Goal: Task Accomplishment & Management: Manage account settings

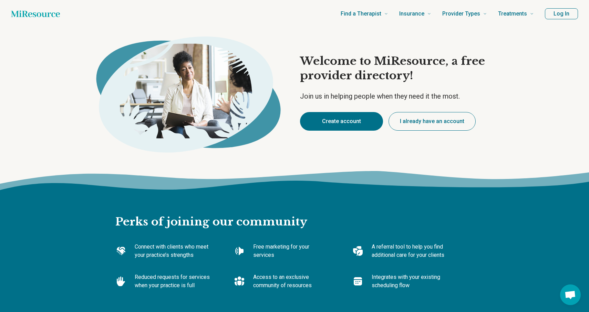
click at [335, 120] on button "Create account" at bounding box center [341, 121] width 83 height 19
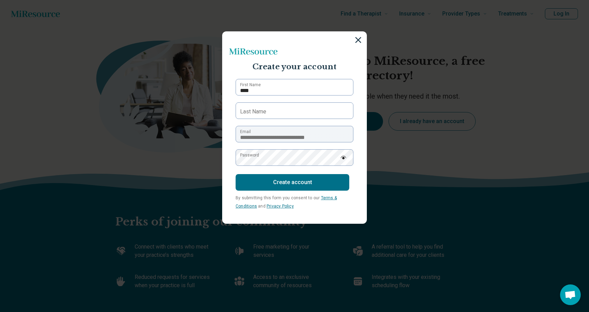
type input "****"
click at [254, 112] on label "Last Name" at bounding box center [253, 112] width 26 height 8
click at [254, 112] on input "Last Name" at bounding box center [295, 110] width 118 height 17
type input "*******"
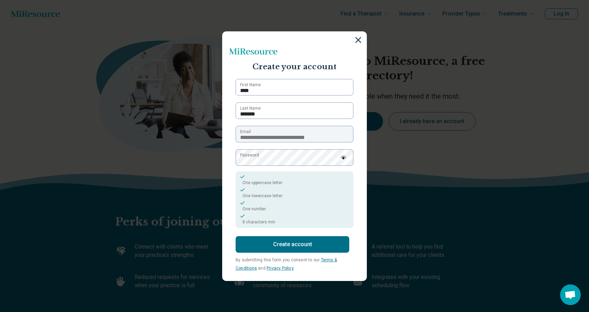
click at [289, 245] on button "Create account" at bounding box center [293, 244] width 114 height 17
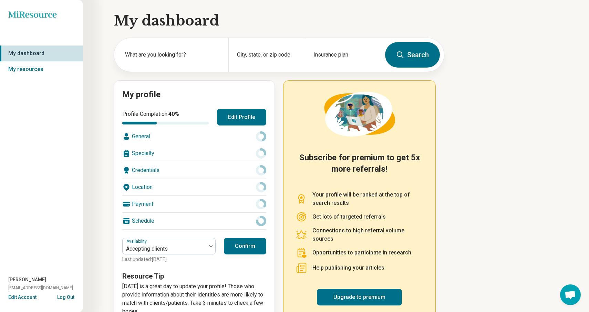
click at [249, 117] on button "Edit Profile" at bounding box center [241, 117] width 49 height 17
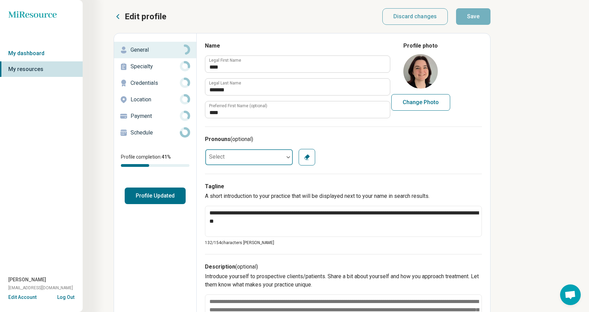
click at [285, 160] on div at bounding box center [288, 157] width 9 height 16
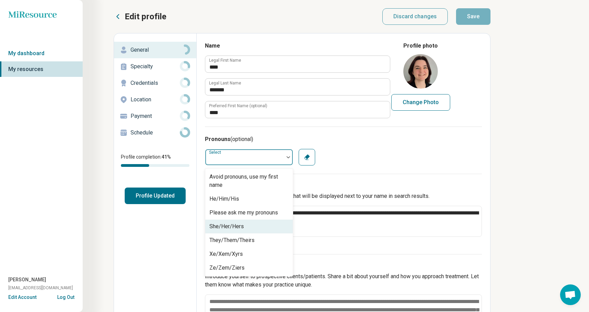
click at [233, 225] on div "She/Her/Hers" at bounding box center [227, 226] width 34 height 8
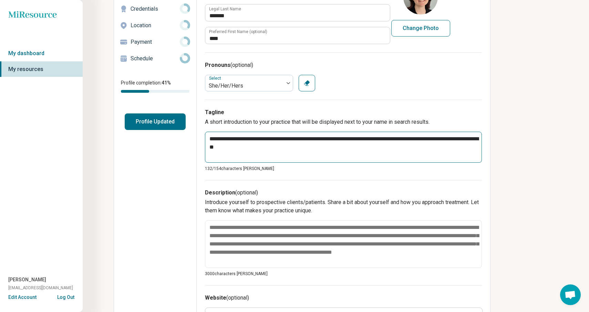
scroll to position [85, 0]
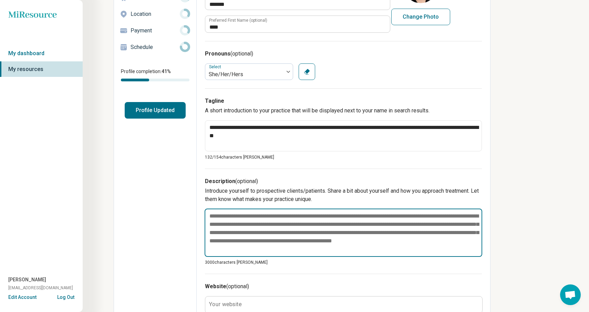
drag, startPoint x: 253, startPoint y: 248, endPoint x: 213, endPoint y: 221, distance: 48.1
click at [213, 221] on textarea at bounding box center [344, 233] width 278 height 48
paste textarea "**********"
type textarea "*"
type textarea "**********"
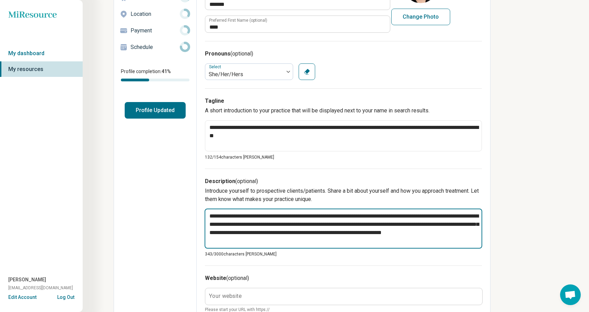
drag, startPoint x: 319, startPoint y: 217, endPoint x: 249, endPoint y: 217, distance: 69.6
click at [249, 217] on textarea "**********" at bounding box center [344, 229] width 278 height 40
type textarea "*"
type textarea "**********"
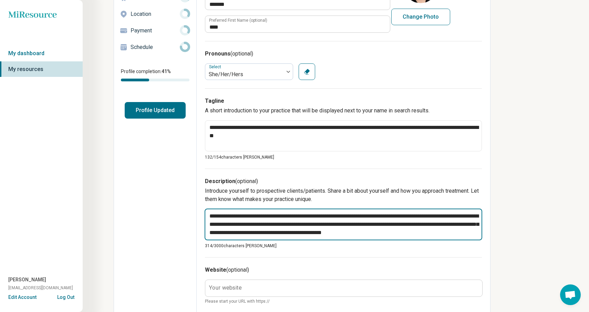
type textarea "*"
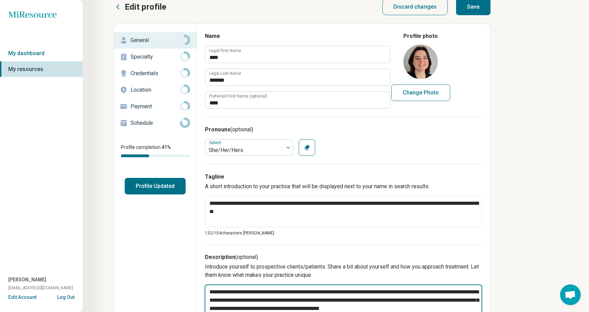
scroll to position [10, 0]
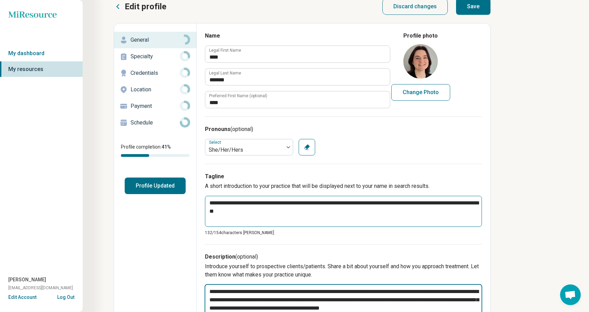
type textarea "**********"
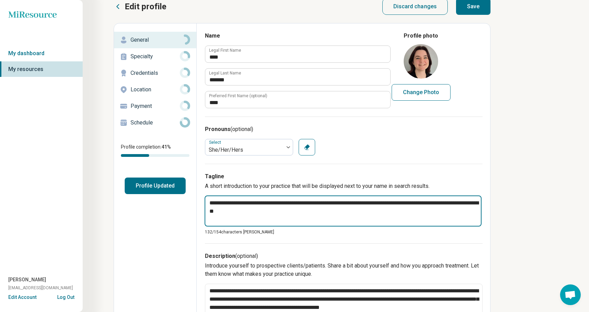
click at [220, 203] on textarea "**********" at bounding box center [343, 210] width 277 height 31
type textarea "*"
type textarea "**********"
type textarea "*"
type textarea "**********"
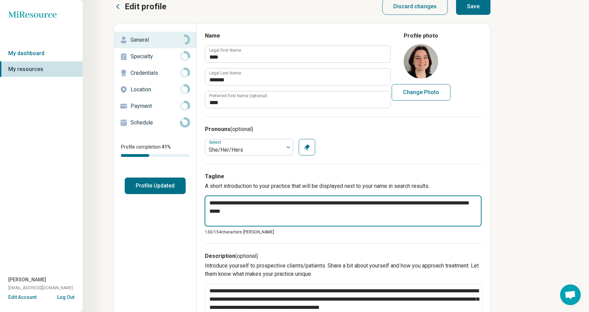
type textarea "*"
type textarea "**********"
type textarea "*"
type textarea "**********"
type textarea "*"
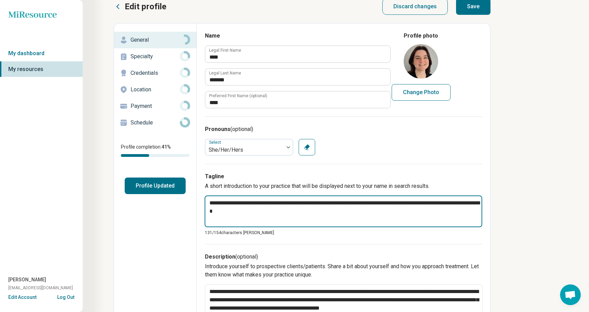
type textarea "**********"
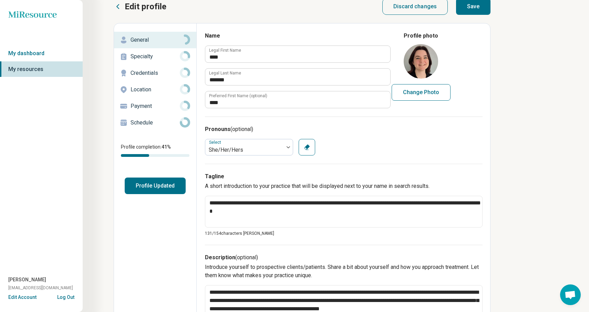
click at [525, 190] on div "**********" at bounding box center [294, 301] width 589 height 622
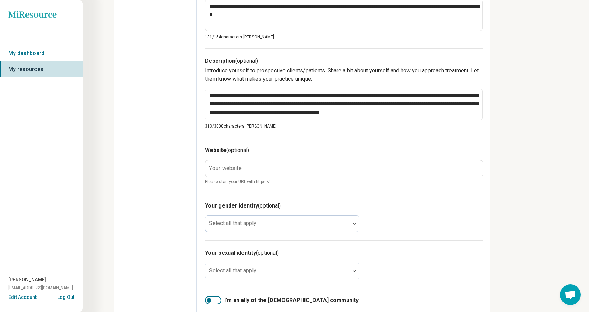
scroll to position [214, 0]
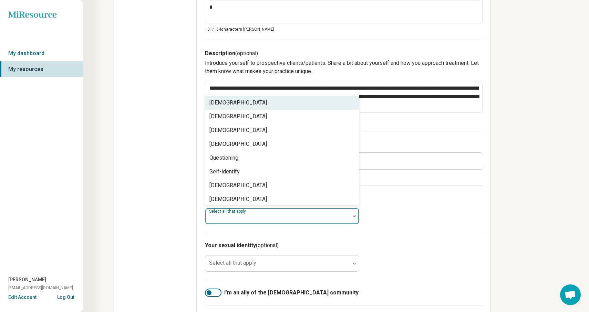
click at [311, 218] on div at bounding box center [277, 219] width 139 height 10
click at [400, 210] on div "Your gender identity (optional) Cisgender Man, 1 of 8. 8 results available. Use…" at bounding box center [344, 208] width 278 height 47
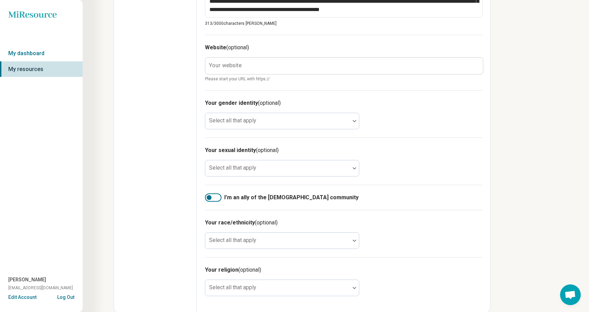
scroll to position [309, 0]
click at [212, 196] on div at bounding box center [213, 198] width 17 height 8
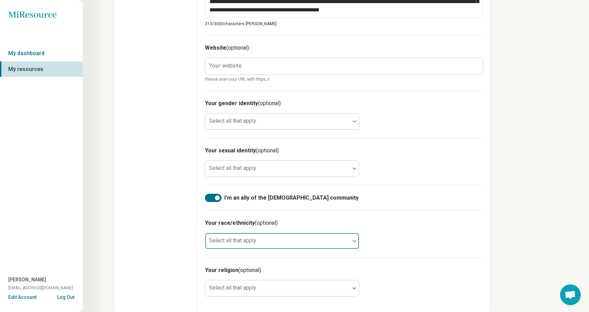
click at [251, 243] on div at bounding box center [277, 244] width 139 height 10
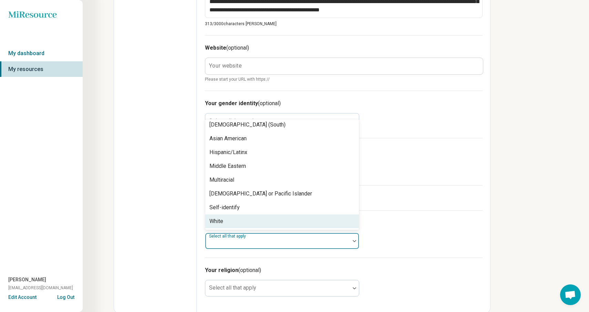
click at [234, 219] on div "White" at bounding box center [282, 221] width 154 height 14
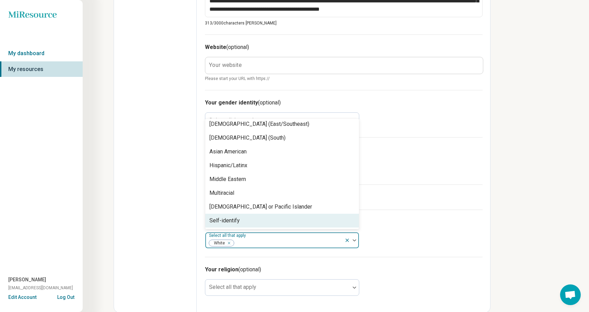
scroll to position [309, 0]
click at [480, 254] on div "Your race/ethnicity (optional) option White, selected. Self-identify, 10 of 10.…" at bounding box center [344, 233] width 278 height 47
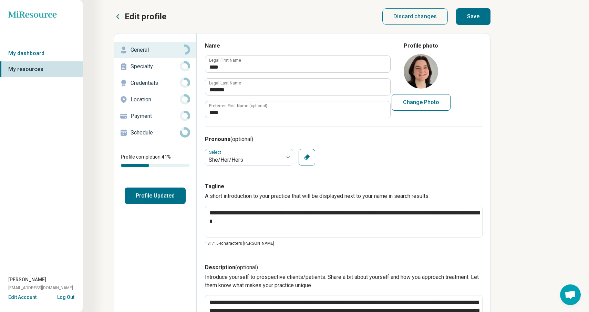
scroll to position [0, 0]
click at [163, 67] on p "Specialty" at bounding box center [155, 66] width 49 height 8
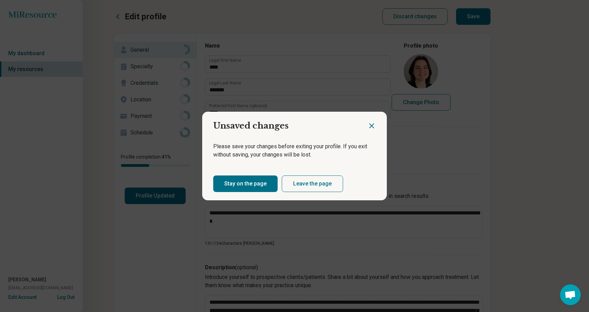
click at [240, 184] on button "Stay on the page" at bounding box center [245, 183] width 64 height 17
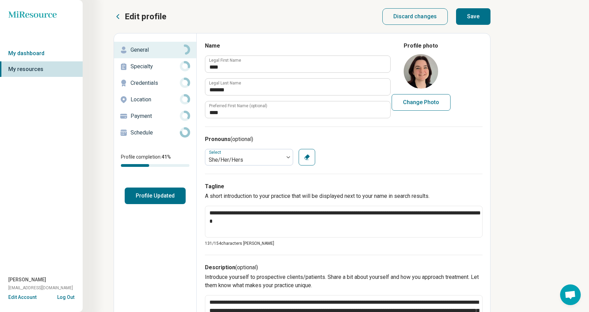
click at [167, 202] on button "Profile Updated" at bounding box center [155, 196] width 61 height 17
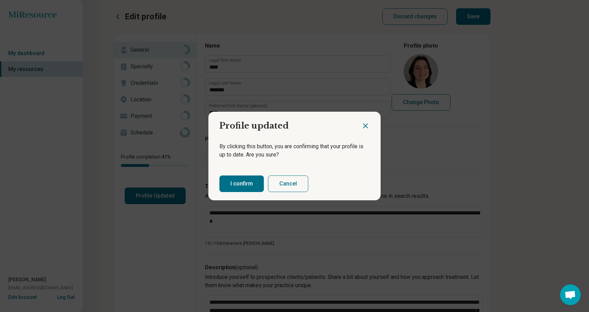
click at [282, 186] on button "Cancel" at bounding box center [288, 183] width 40 height 17
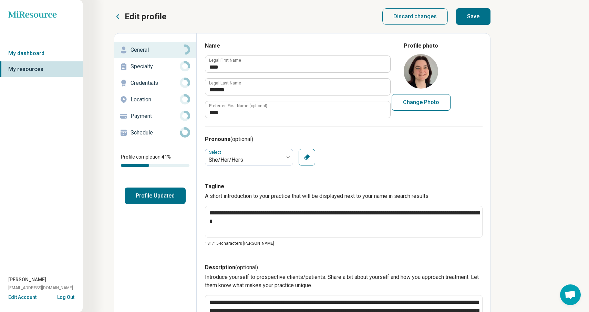
click at [473, 16] on button "Save" at bounding box center [473, 16] width 34 height 17
click at [144, 68] on p "Specialty" at bounding box center [155, 66] width 49 height 8
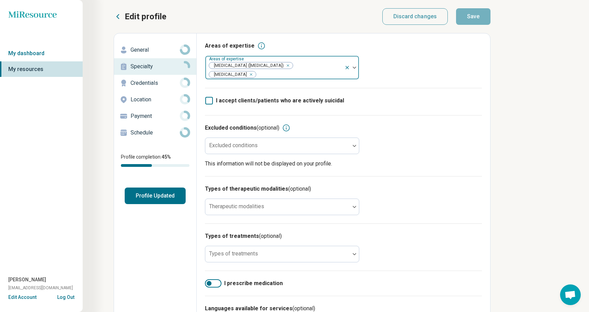
click at [281, 75] on div at bounding box center [299, 75] width 85 height 10
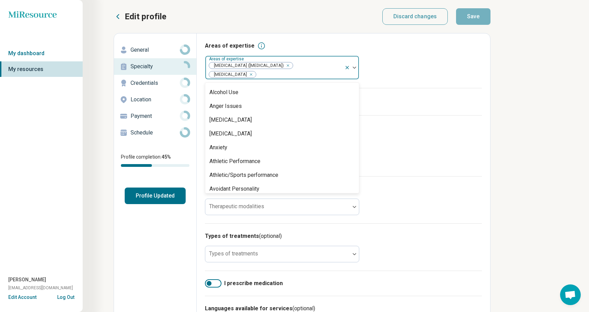
scroll to position [60, 0]
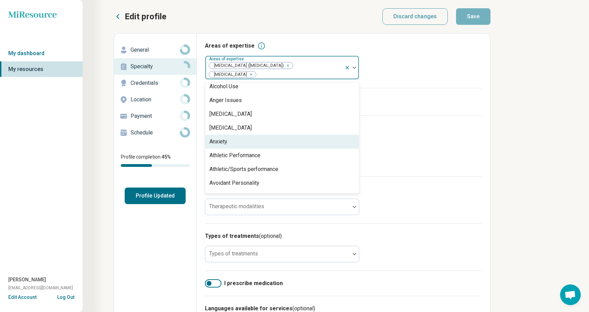
click at [220, 143] on div "Anxiety" at bounding box center [219, 142] width 18 height 8
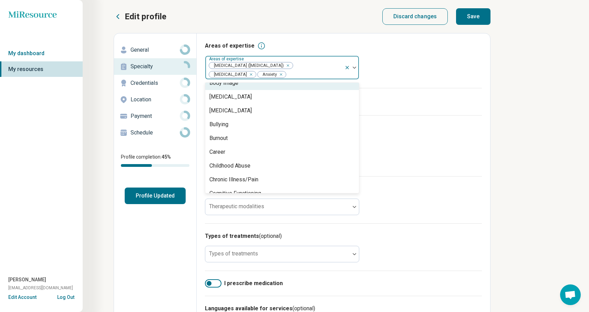
scroll to position [203, 0]
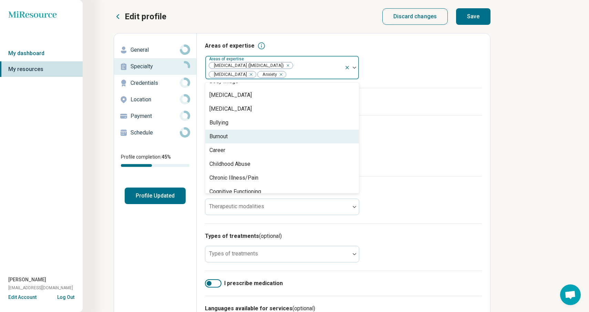
click at [225, 137] on div "Burnout" at bounding box center [219, 136] width 18 height 8
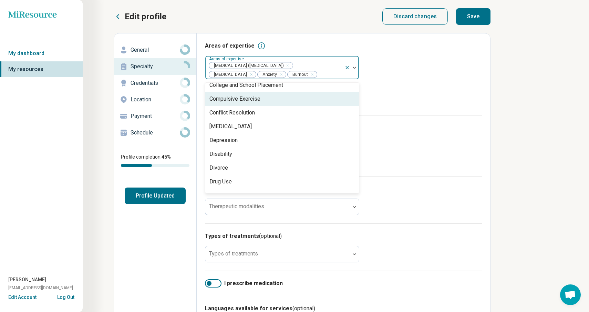
scroll to position [312, 0]
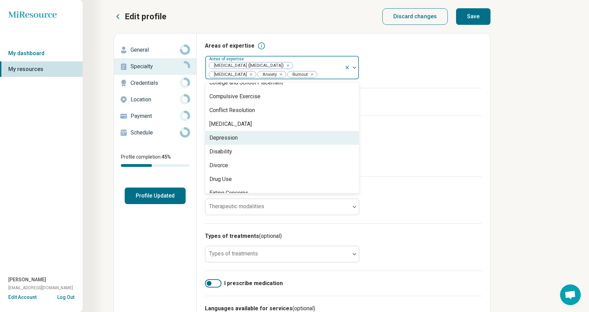
click at [235, 139] on div "Depression" at bounding box center [224, 138] width 28 height 8
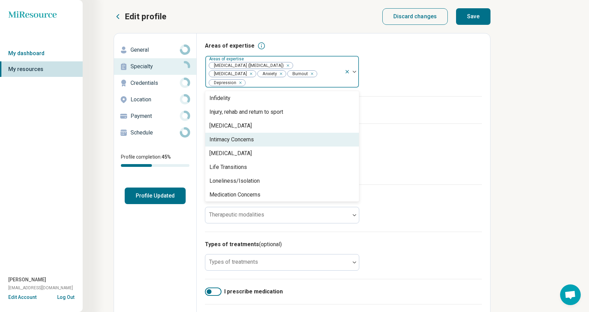
scroll to position [580, 0]
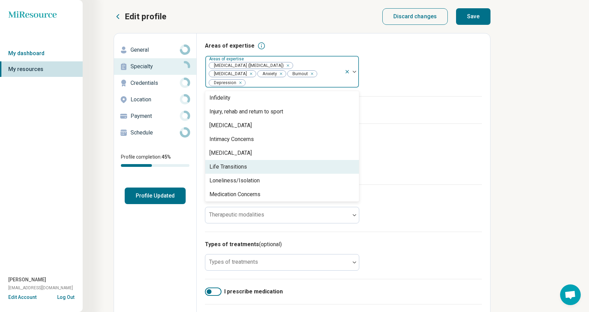
click at [224, 163] on div "Life Transitions" at bounding box center [229, 167] width 38 height 8
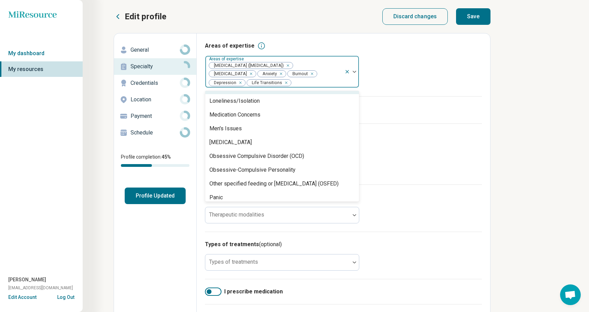
scroll to position [649, 0]
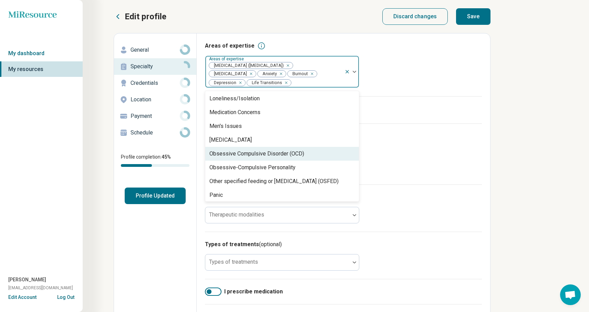
click at [298, 151] on div "Obsessive Compulsive Disorder (OCD)" at bounding box center [257, 154] width 95 height 8
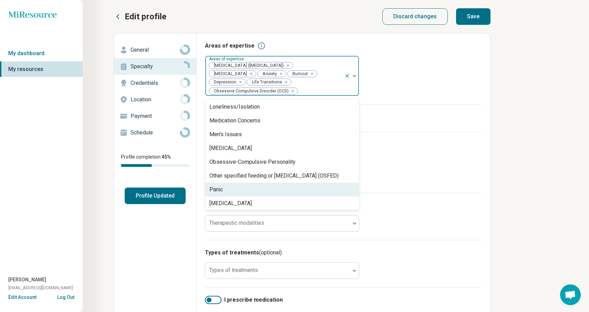
click at [216, 191] on div "Panic" at bounding box center [216, 189] width 13 height 8
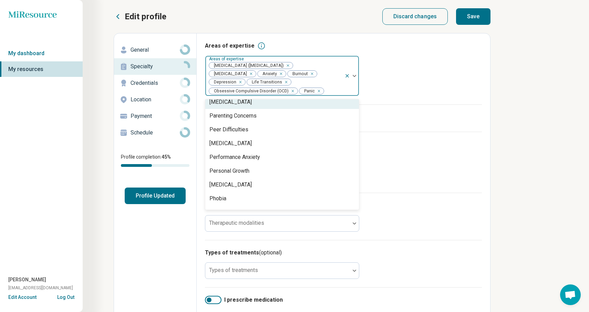
scroll to position [737, 0]
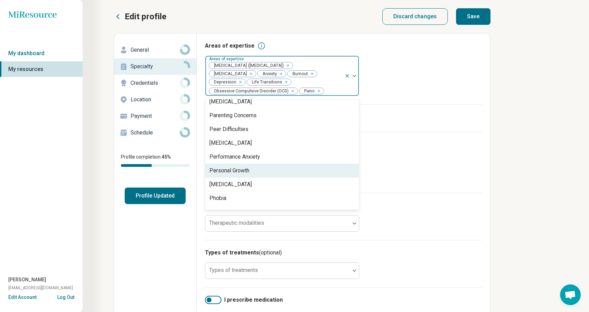
click at [242, 170] on div "Personal Growth" at bounding box center [230, 170] width 40 height 8
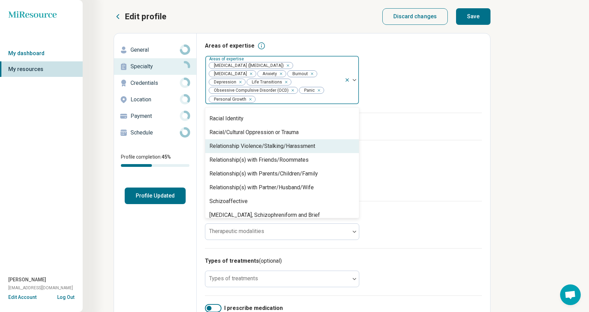
scroll to position [925, 0]
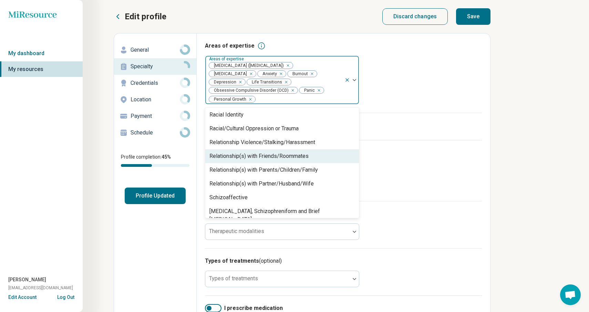
click at [235, 152] on div "Relationship(s) with Friends/Roommates" at bounding box center [259, 156] width 99 height 8
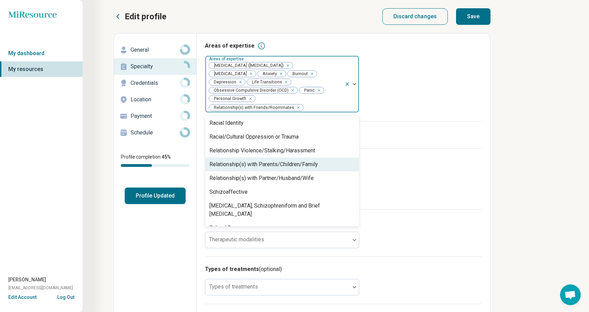
click at [234, 160] on div "Relationship(s) with Parents/Children/Family" at bounding box center [264, 164] width 109 height 8
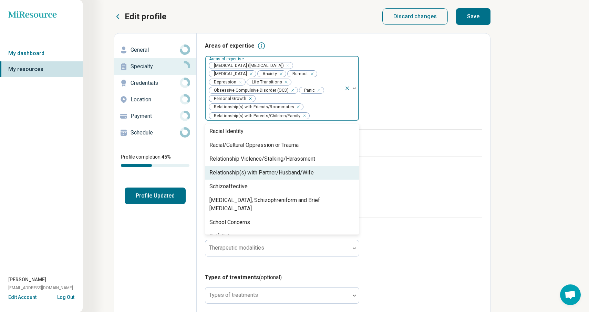
click at [236, 169] on div "Relationship(s) with Partner/Husband/Wife" at bounding box center [262, 173] width 104 height 8
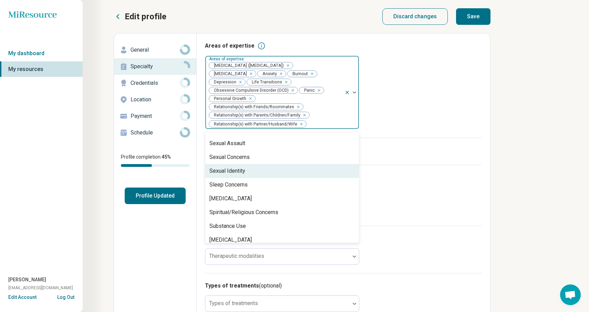
scroll to position [1054, 0]
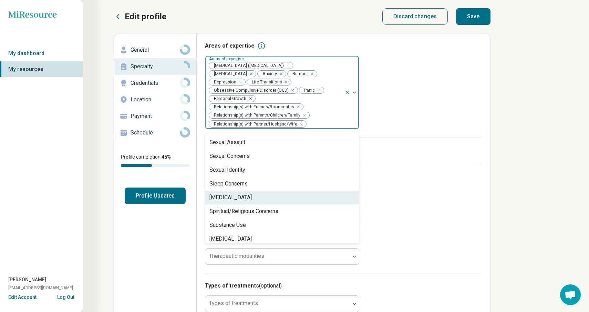
click at [234, 193] on div "[MEDICAL_DATA]" at bounding box center [231, 197] width 42 height 8
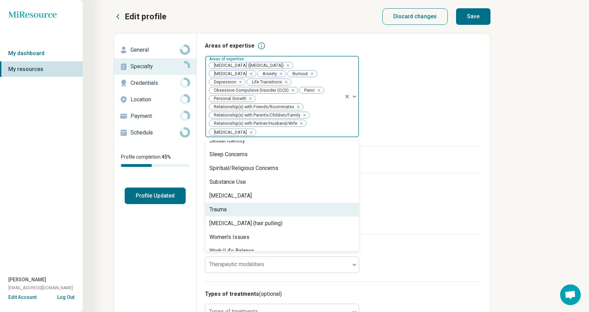
scroll to position [1092, 0]
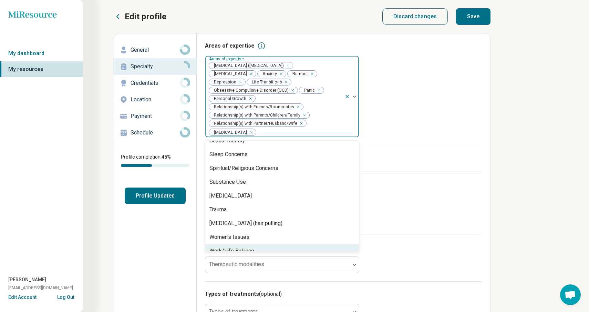
click at [251, 247] on div "Work/Life Balance" at bounding box center [232, 251] width 45 height 8
click at [492, 245] on div "Edit profile Discard changes Save Edit profile General Specialty Credentials Lo…" at bounding box center [248, 256] width 496 height 512
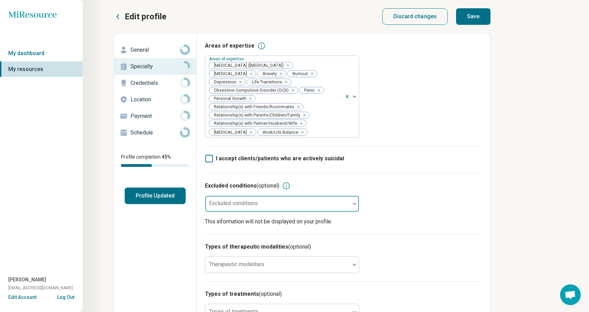
click at [344, 198] on div "Excluded conditions" at bounding box center [282, 203] width 154 height 17
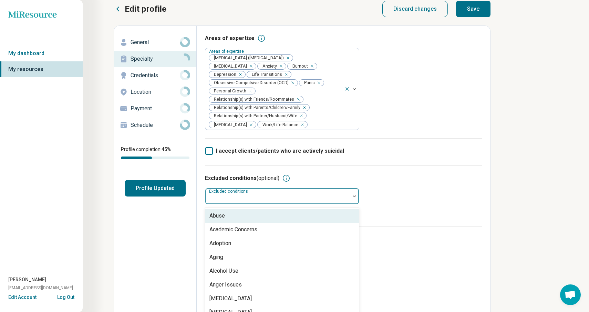
scroll to position [9, 0]
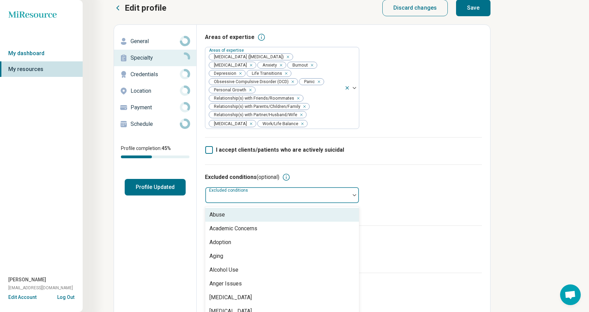
click at [348, 188] on div at bounding box center [277, 195] width 145 height 15
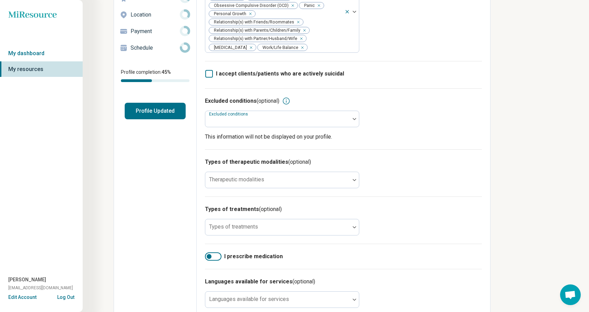
scroll to position [87, 0]
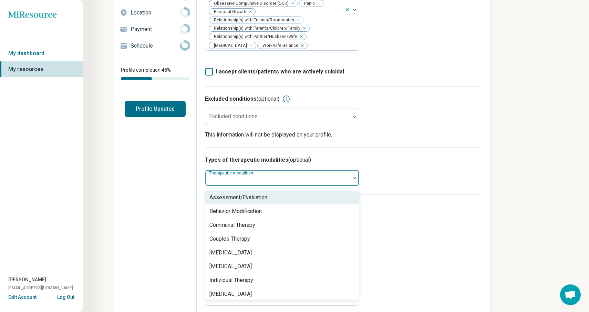
click at [349, 170] on div at bounding box center [277, 177] width 145 height 15
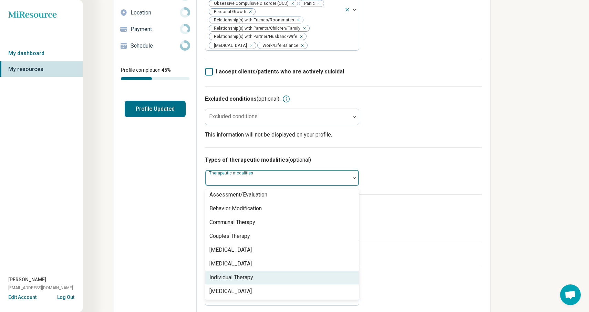
scroll to position [3, 0]
click at [253, 273] on div "Individual Therapy" at bounding box center [232, 277] width 44 height 8
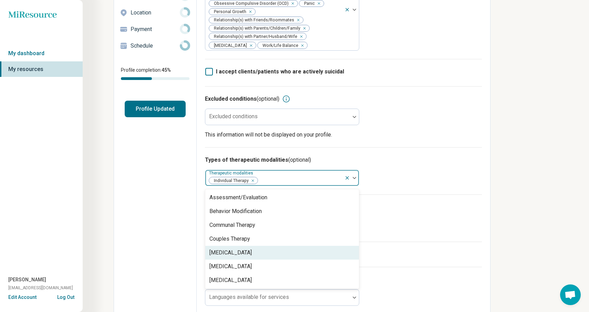
click at [464, 224] on div "Types of treatments (optional) Types of treatments" at bounding box center [343, 217] width 277 height 47
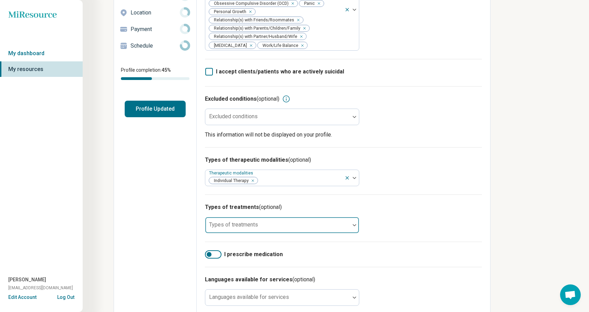
click at [337, 223] on div at bounding box center [277, 228] width 139 height 10
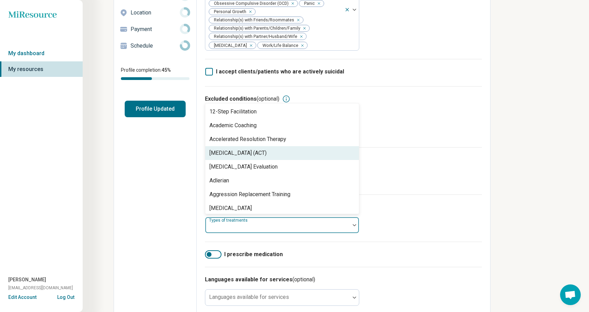
click at [267, 149] on div "[MEDICAL_DATA] (ACT)" at bounding box center [238, 153] width 57 height 8
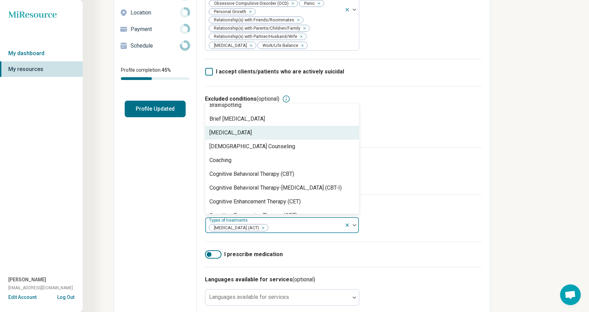
scroll to position [233, 0]
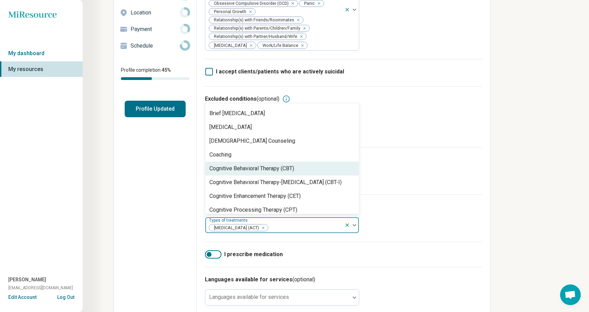
click at [270, 164] on div "Cognitive Behavioral Therapy (CBT)" at bounding box center [252, 168] width 85 height 8
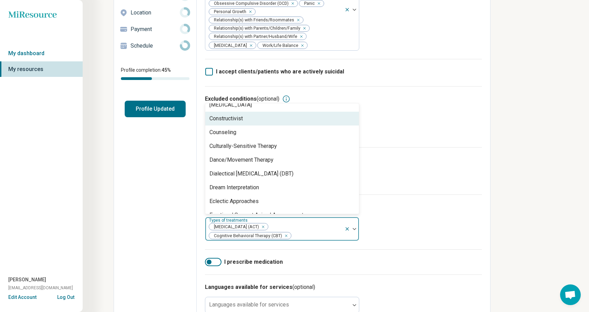
scroll to position [352, 0]
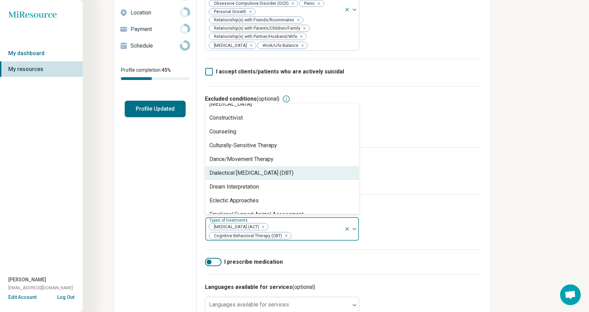
click at [271, 169] on div "Dialectical [MEDICAL_DATA] (DBT)" at bounding box center [252, 173] width 84 height 8
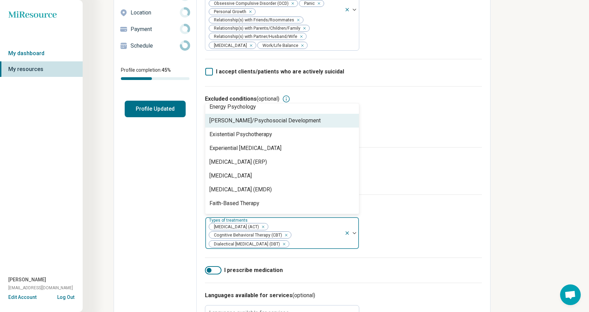
scroll to position [463, 0]
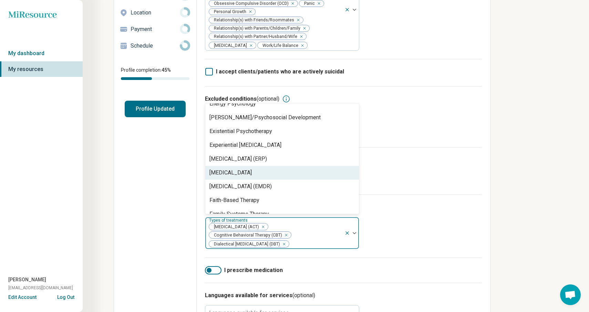
click at [242, 169] on div "[MEDICAL_DATA]" at bounding box center [231, 173] width 42 height 8
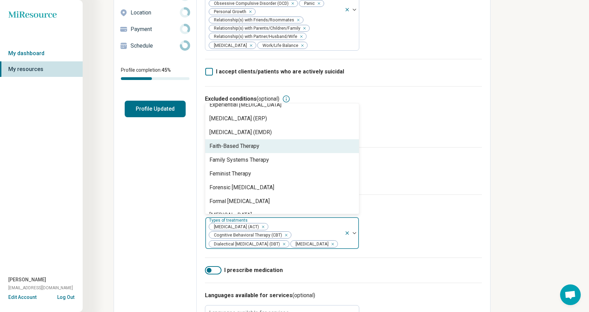
scroll to position [505, 0]
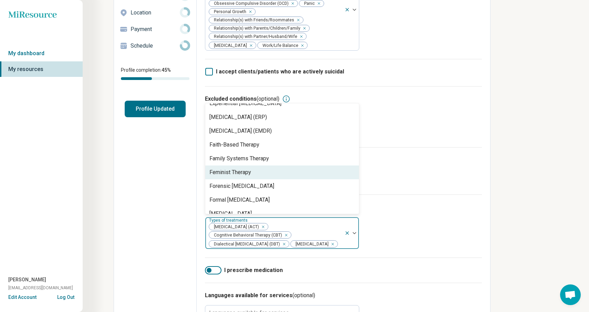
click at [241, 168] on div "Feminist Therapy" at bounding box center [231, 172] width 42 height 8
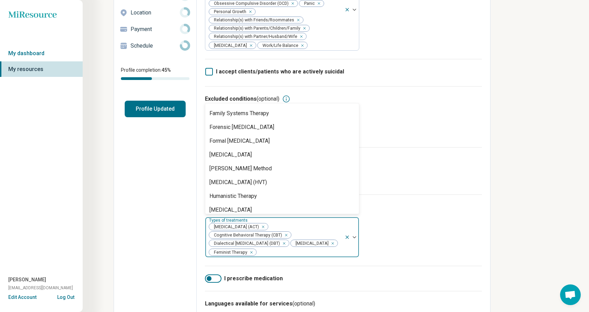
scroll to position [551, 0]
click at [254, 248] on div "Remove [object Object]" at bounding box center [250, 252] width 8 height 8
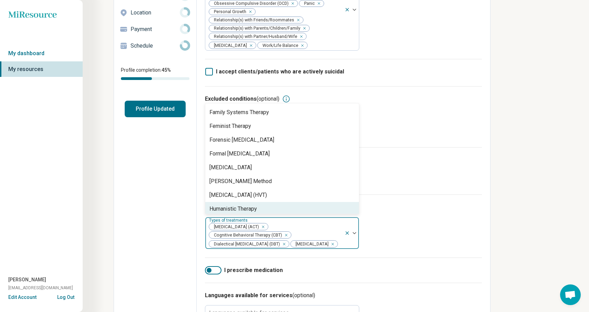
click at [230, 205] on div "Humanistic Therapy" at bounding box center [234, 209] width 48 height 8
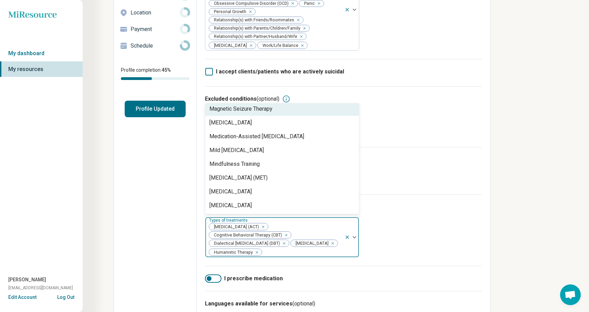
scroll to position [818, 0]
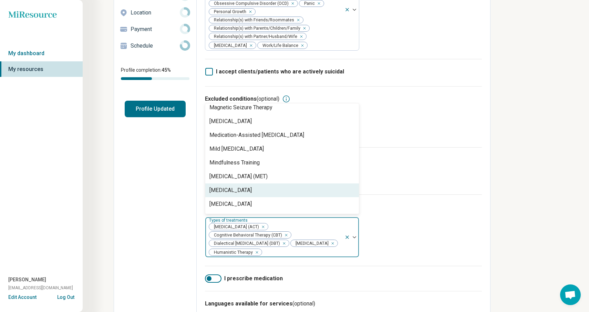
click at [313, 183] on div "[MEDICAL_DATA]" at bounding box center [282, 190] width 154 height 14
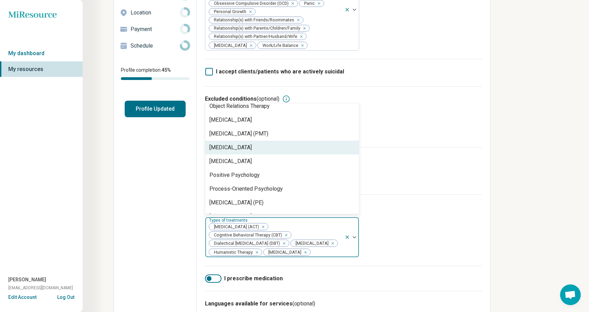
click at [252, 143] on div "[MEDICAL_DATA]" at bounding box center [231, 147] width 42 height 8
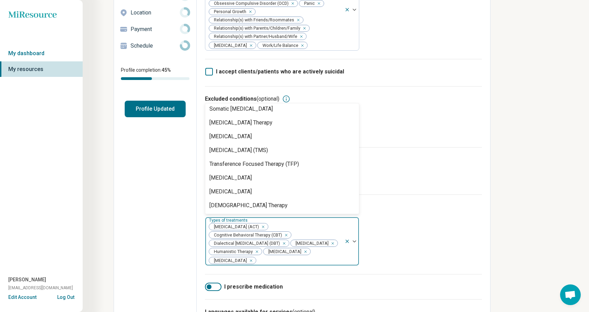
scroll to position [1230, 0]
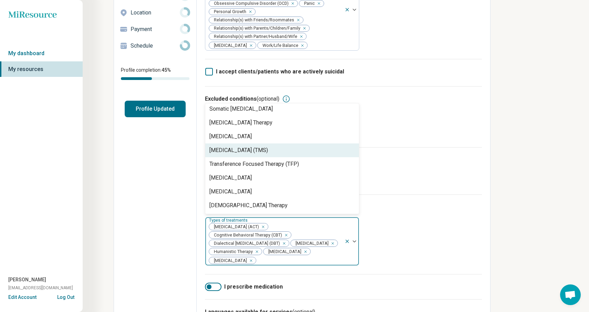
click at [509, 224] on div "Miresource logo My dashboard My resources Kate O'Brien kobrien@modernstrengthps…" at bounding box center [294, 185] width 589 height 544
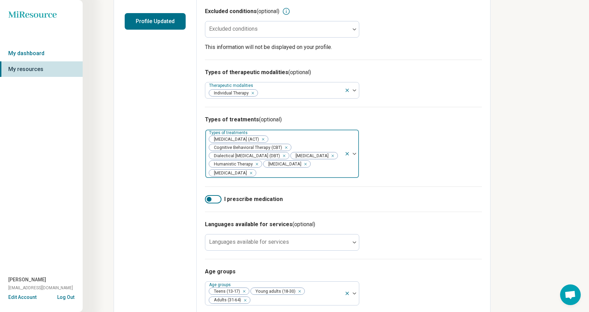
scroll to position [175, 0]
click at [345, 240] on div at bounding box center [277, 245] width 139 height 10
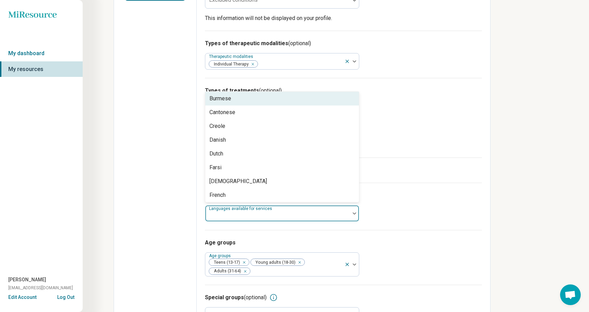
scroll to position [0, 0]
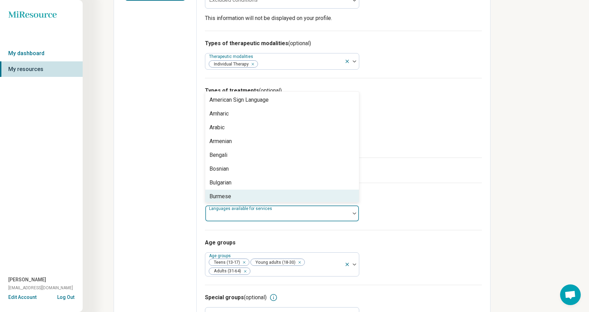
click at [431, 230] on div "Age groups Age groups Teens (13-17) Young adults (18-30) Adults (31-64)" at bounding box center [343, 257] width 277 height 55
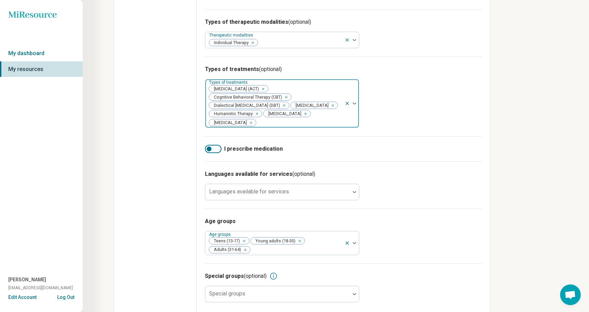
scroll to position [224, 0]
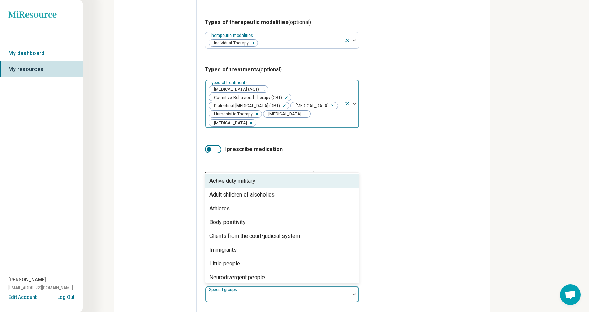
click at [349, 290] on div at bounding box center [277, 294] width 145 height 15
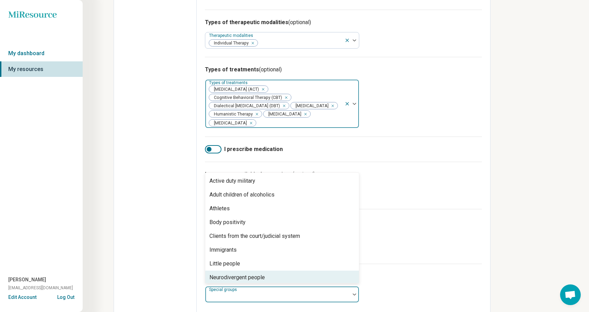
click at [261, 273] on div "Neurodivergent people" at bounding box center [237, 277] width 55 height 8
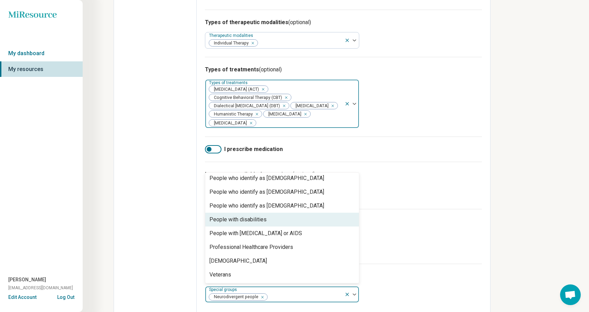
scroll to position [196, 0]
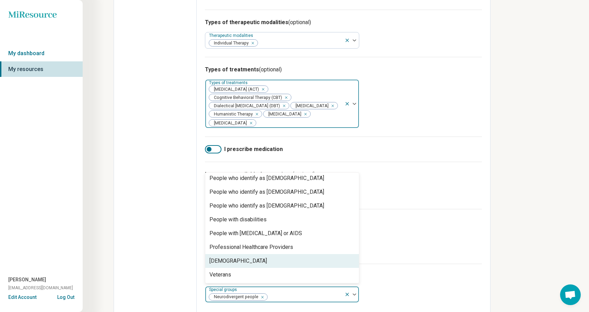
click at [226, 257] on div "Transgender" at bounding box center [239, 261] width 58 height 8
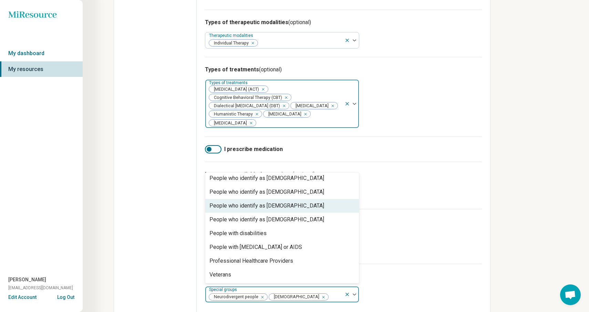
click at [303, 199] on div "People who identify as non-binary" at bounding box center [282, 206] width 154 height 14
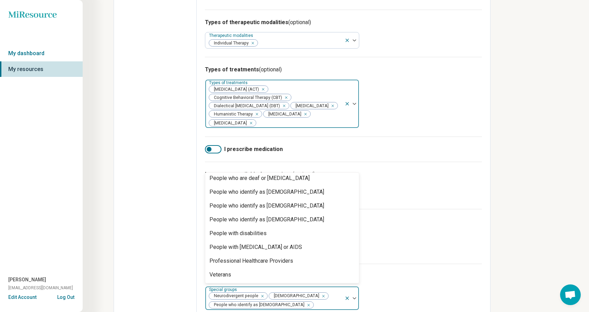
scroll to position [168, 0]
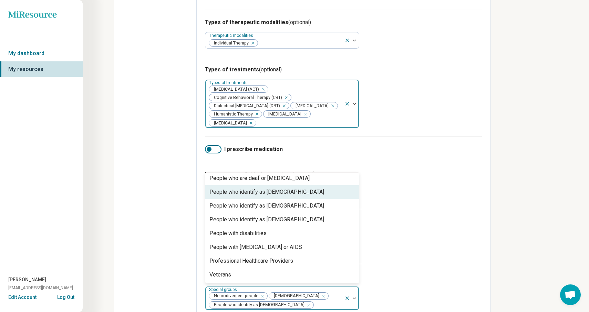
click at [270, 188] on div "People who identify as gay" at bounding box center [267, 192] width 115 height 8
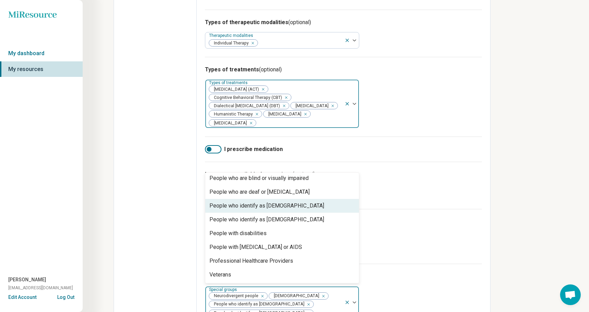
click at [273, 202] on div "People who identify as lesbian" at bounding box center [267, 206] width 115 height 8
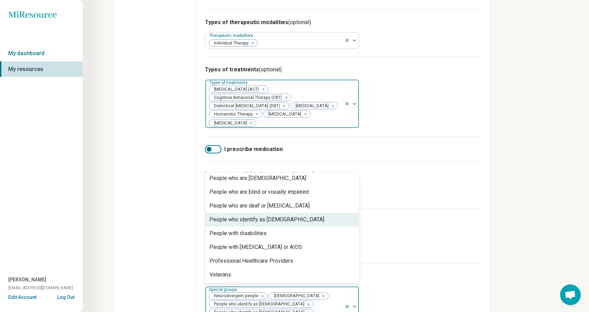
click at [273, 215] on div "People who identify as queer" at bounding box center [267, 219] width 115 height 8
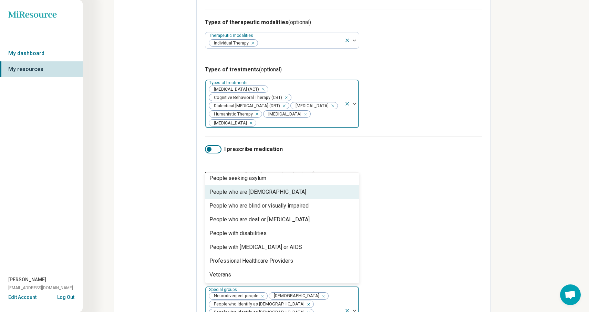
click at [257, 188] on div "People who are bisexual" at bounding box center [258, 192] width 97 height 8
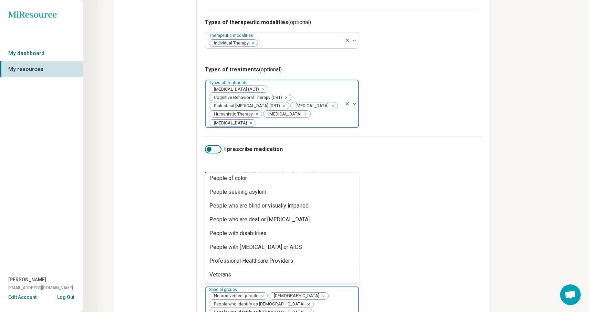
scroll to position [113, 0]
click at [413, 286] on div "Special groups (optional) option People who are bisexual, selected. People with…" at bounding box center [343, 308] width 277 height 88
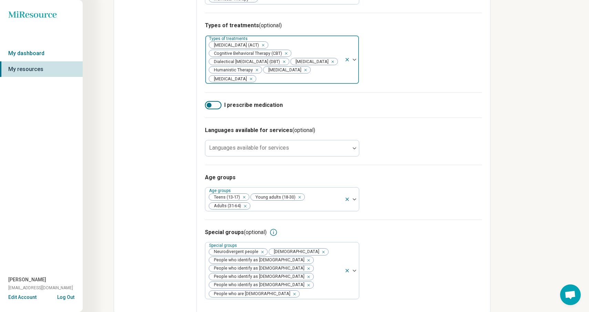
scroll to position [269, 0]
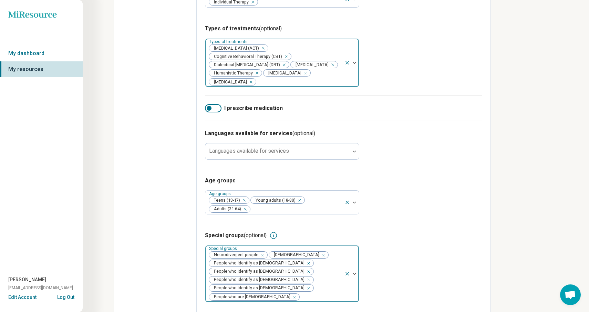
click at [297, 293] on div "Remove [object Object]" at bounding box center [293, 297] width 8 height 8
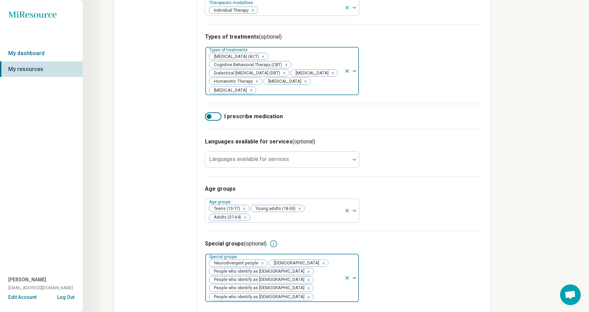
click at [303, 293] on div "Remove [object Object]" at bounding box center [307, 297] width 8 height 8
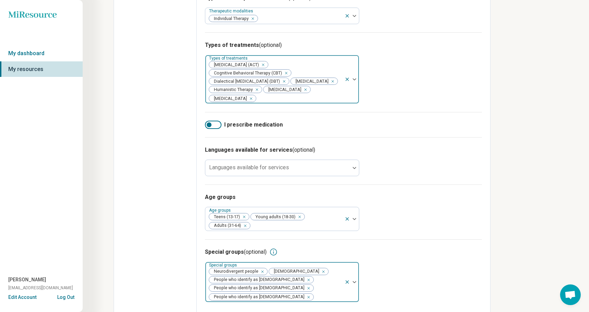
click at [305, 295] on icon "Remove [object Object]" at bounding box center [307, 297] width 5 height 5
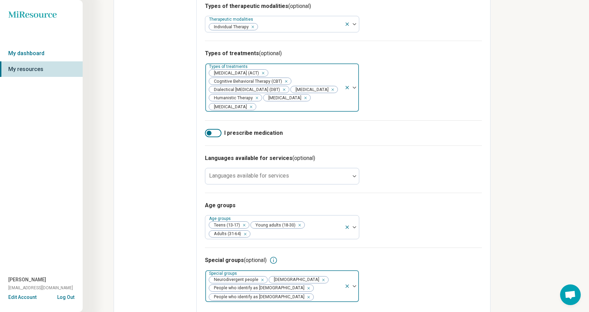
click at [303, 293] on div "Remove [object Object]" at bounding box center [307, 297] width 8 height 8
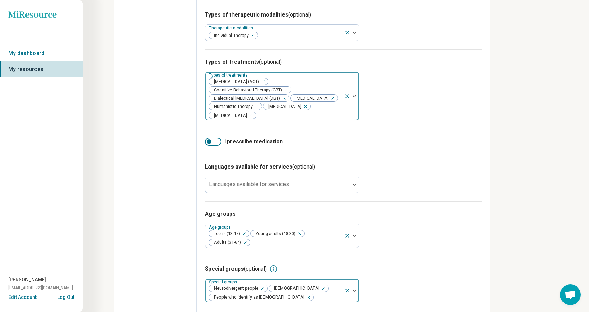
click at [303, 293] on div "Remove [object Object]" at bounding box center [307, 297] width 8 height 8
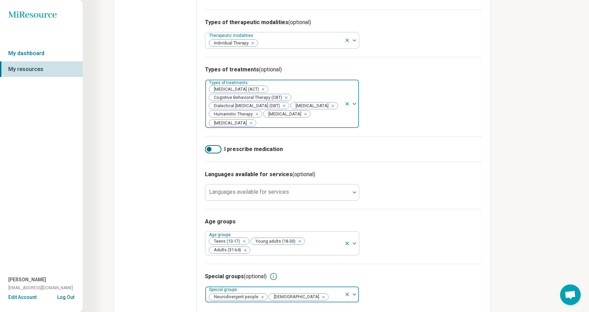
click at [321, 296] on icon "Remove [object Object]" at bounding box center [322, 297] width 2 height 2
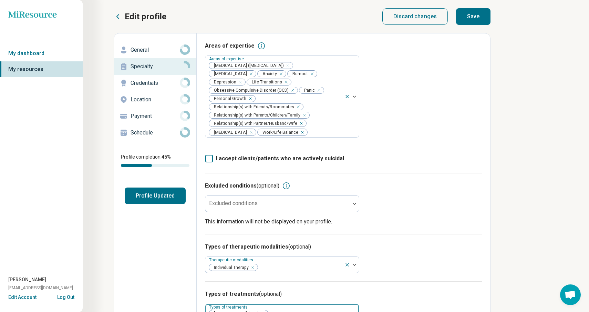
scroll to position [0, 0]
click at [478, 19] on button "Save" at bounding box center [473, 16] width 34 height 17
click at [159, 86] on p "Credentials" at bounding box center [155, 83] width 49 height 8
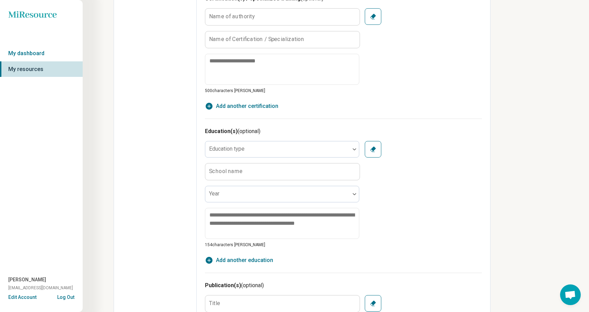
scroll to position [303, 0]
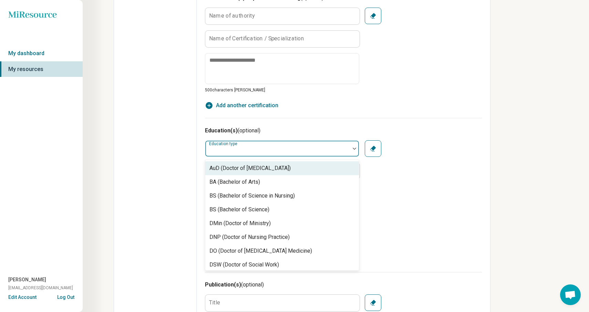
click at [242, 145] on div "Education type" at bounding box center [282, 148] width 154 height 17
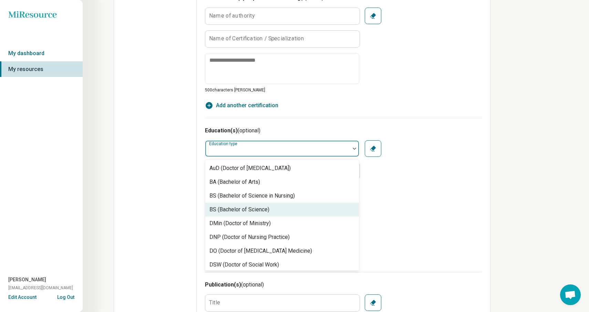
click at [235, 210] on div "BS (Bachelor of Science)" at bounding box center [240, 209] width 60 height 8
type textarea "*"
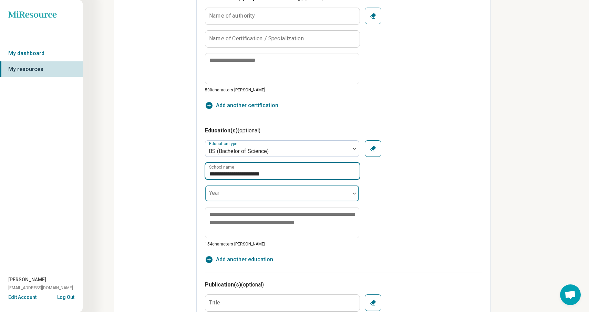
type input "**********"
click at [237, 197] on div "Year" at bounding box center [282, 193] width 154 height 17
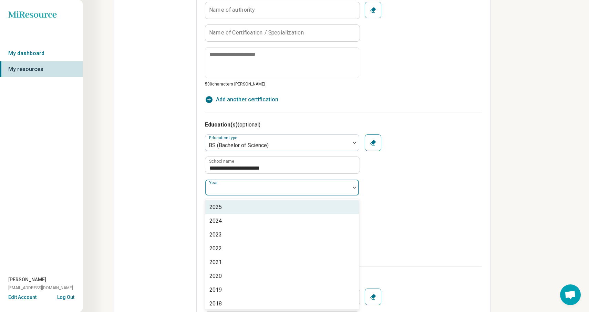
scroll to position [310, 0]
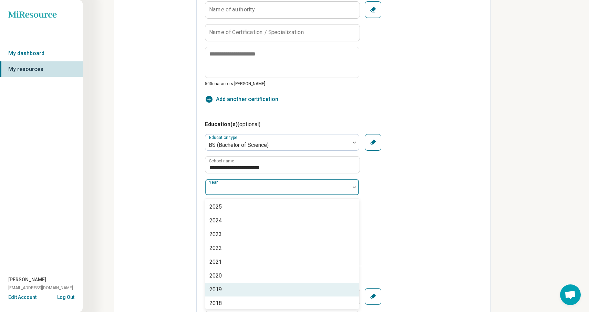
click at [222, 289] on div "2019" at bounding box center [216, 289] width 12 height 8
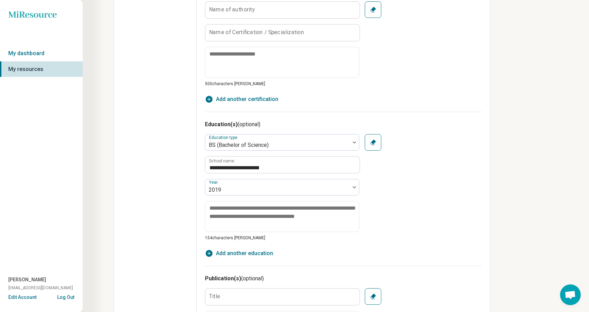
click at [209, 254] on icon "button" at bounding box center [209, 253] width 8 height 8
type textarea "*"
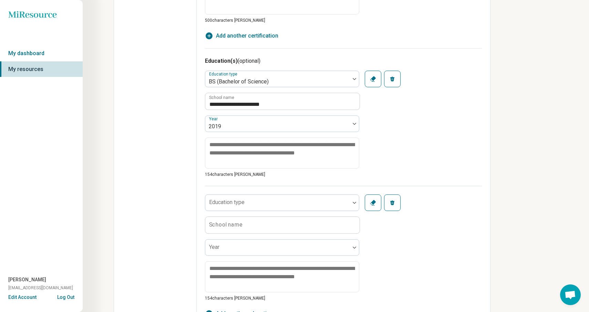
scroll to position [373, 0]
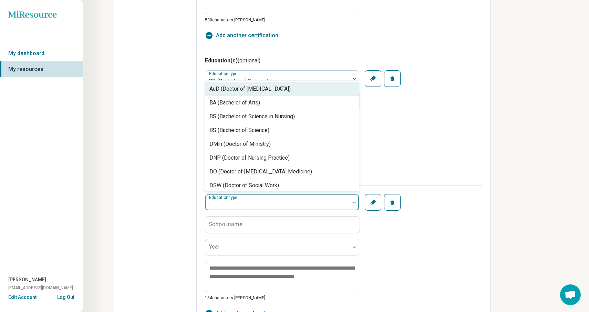
click at [231, 203] on div "Education type" at bounding box center [282, 202] width 154 height 17
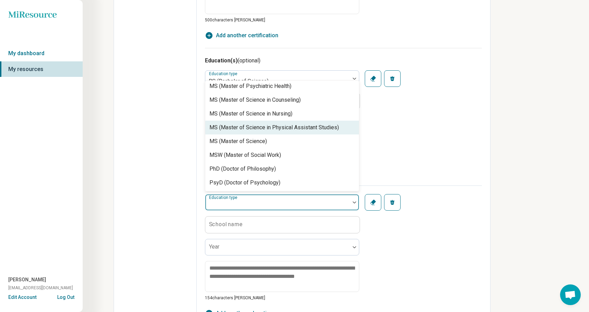
scroll to position [328, 0]
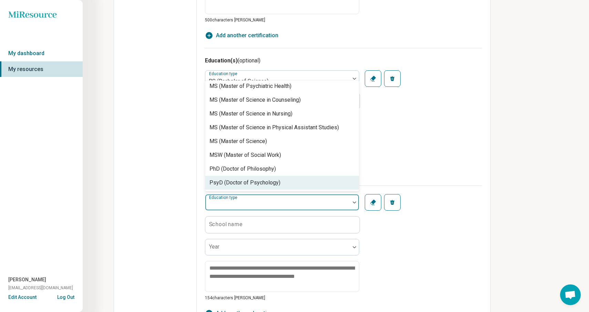
click at [236, 183] on div "PsyD (Doctor of Psychology)" at bounding box center [245, 183] width 71 height 8
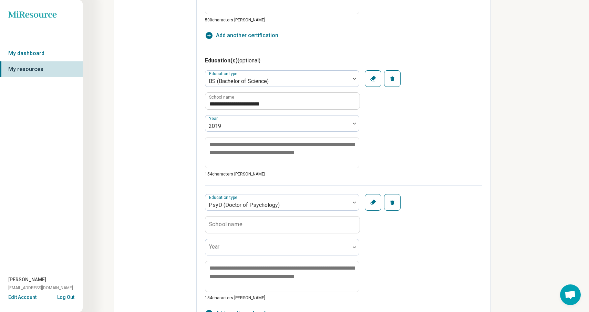
click at [229, 224] on label "School name" at bounding box center [226, 225] width 34 height 6
click at [229, 224] on input "School name" at bounding box center [282, 224] width 154 height 17
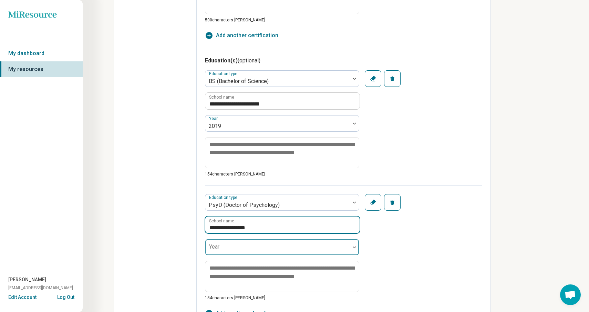
type input "**********"
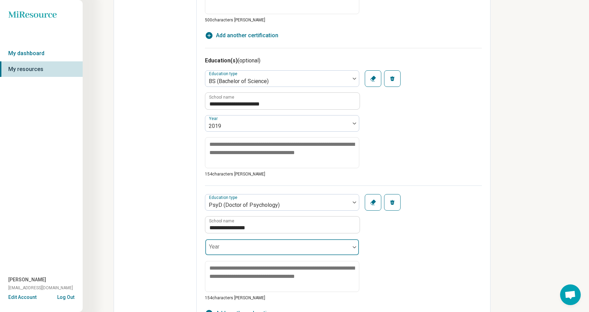
click at [239, 249] on div at bounding box center [277, 250] width 139 height 10
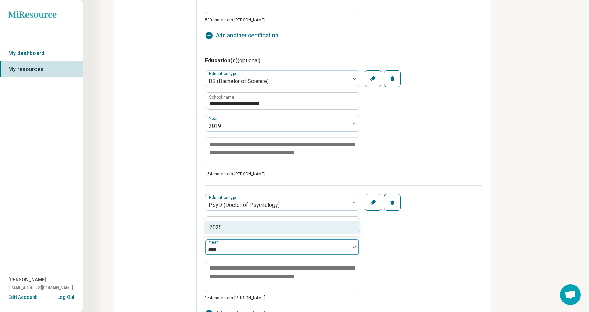
type input "****"
click at [397, 272] on div "**********" at bounding box center [343, 242] width 277 height 115
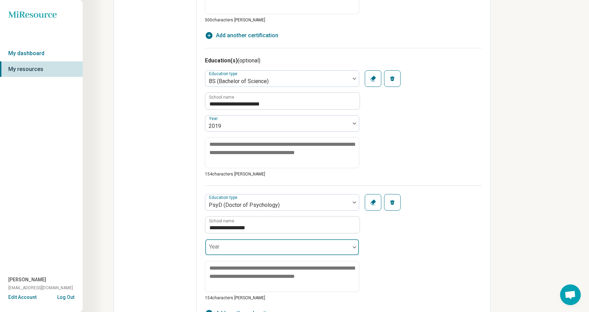
click at [351, 248] on div at bounding box center [354, 247] width 9 height 2
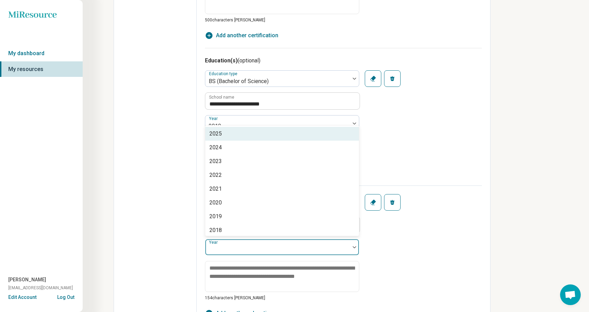
click at [214, 136] on div "2025" at bounding box center [216, 134] width 12 height 8
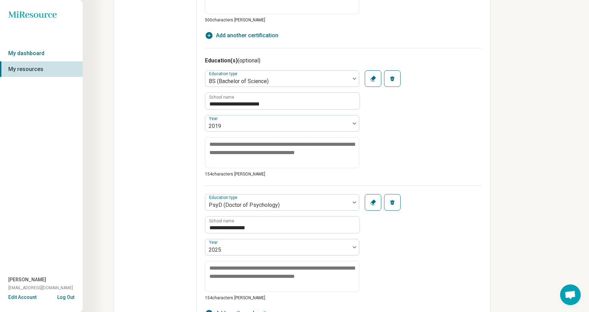
click at [180, 244] on div "Edit profile General Specialty Credentials Location Payment Schedule Profile co…" at bounding box center [155, 97] width 83 height 874
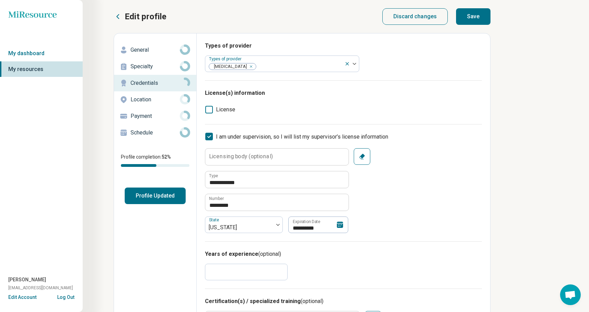
scroll to position [0, 0]
click at [479, 14] on button "Save" at bounding box center [473, 16] width 34 height 17
type textarea "*"
click at [149, 102] on p "Location" at bounding box center [155, 99] width 49 height 8
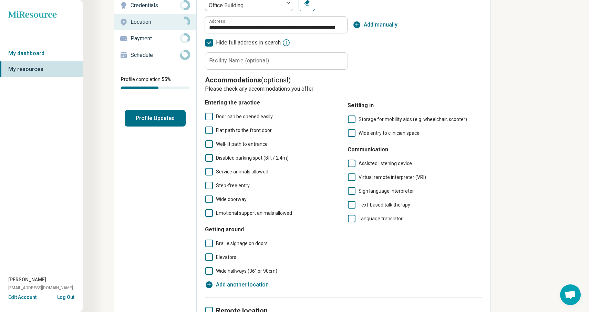
scroll to position [79, 0]
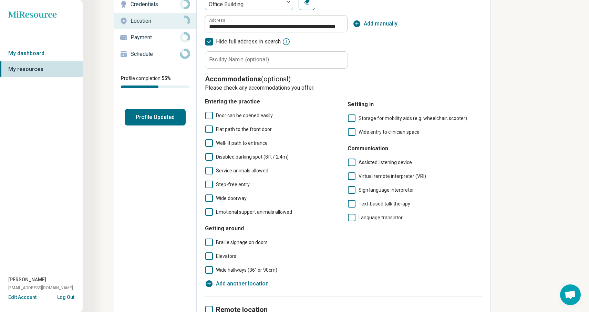
click at [212, 254] on icon at bounding box center [209, 256] width 8 height 8
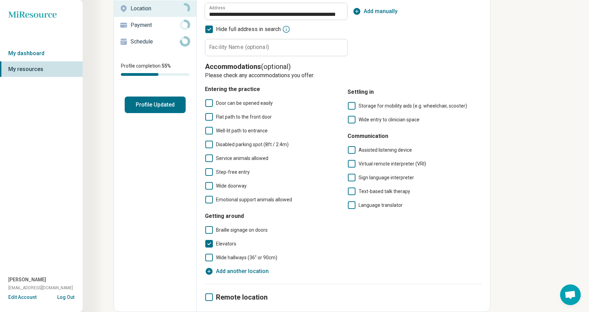
scroll to position [91, 0]
click at [210, 117] on icon at bounding box center [209, 117] width 8 height 8
click at [208, 174] on icon at bounding box center [209, 172] width 8 height 8
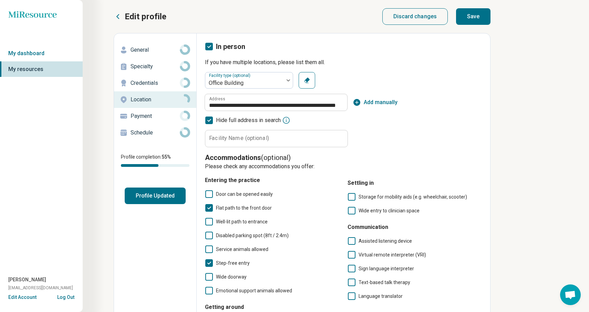
scroll to position [0, 0]
click at [481, 17] on button "Save" at bounding box center [473, 16] width 34 height 17
click at [148, 119] on p "Payment" at bounding box center [155, 116] width 49 height 8
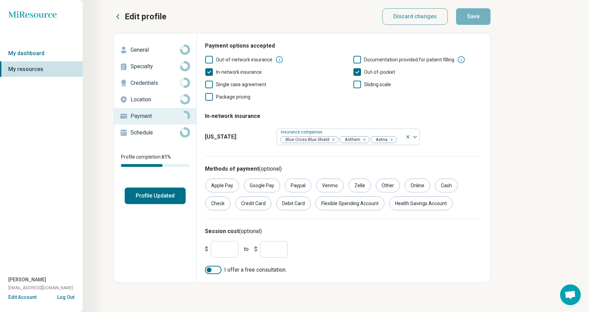
click at [143, 134] on p "Schedule" at bounding box center [155, 133] width 49 height 8
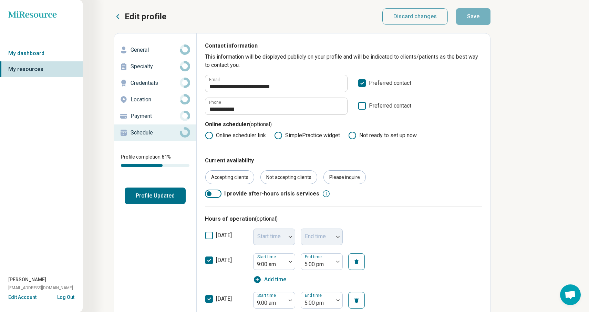
click at [164, 191] on button "Profile Updated" at bounding box center [155, 196] width 61 height 17
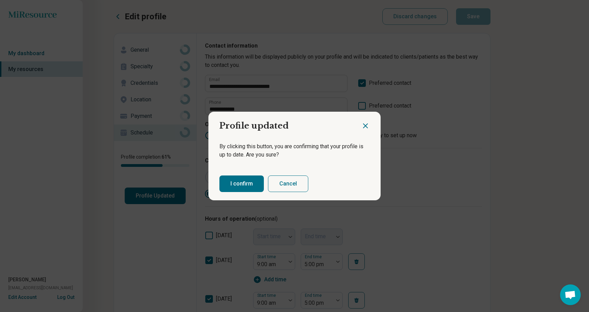
click at [244, 189] on button "I confirm" at bounding box center [242, 183] width 44 height 17
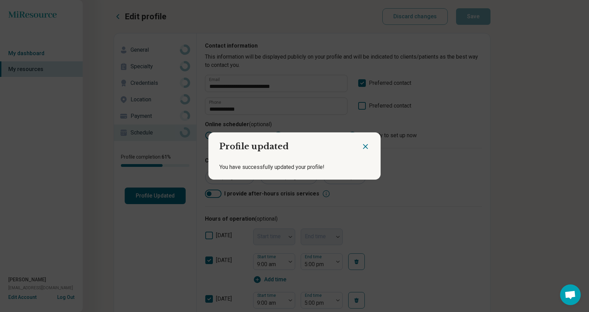
click at [366, 148] on icon "Close dialog" at bounding box center [366, 146] width 8 height 8
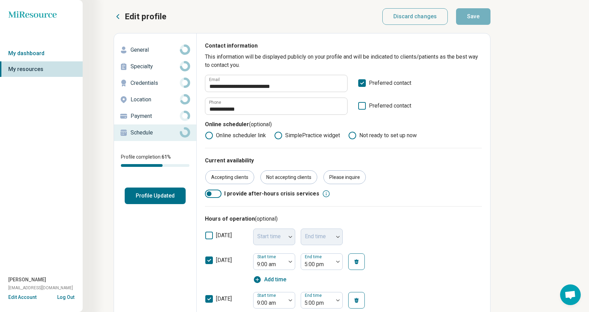
click at [115, 17] on icon at bounding box center [118, 16] width 8 height 8
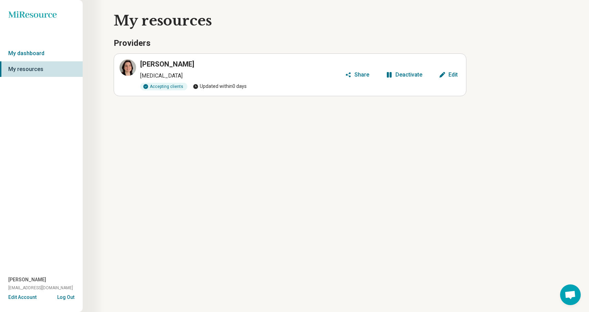
click at [180, 80] on div "Kate O'Brien Psychologist Accepting clients Updated within 0 days" at bounding box center [231, 74] width 223 height 31
click at [159, 58] on article "Kate O'Brien Psychologist Accepting clients Updated within 0 days Share Deactiv…" at bounding box center [290, 74] width 353 height 43
click at [132, 69] on div at bounding box center [128, 67] width 17 height 17
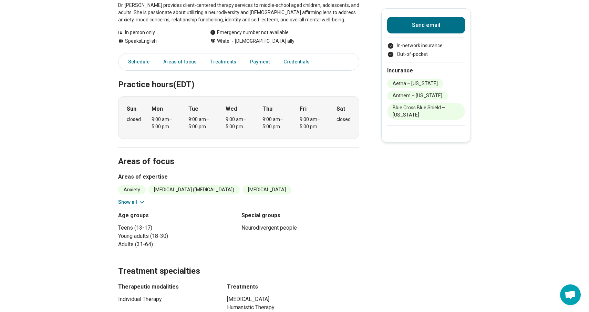
scroll to position [109, 0]
click at [139, 204] on icon at bounding box center [142, 202] width 7 height 7
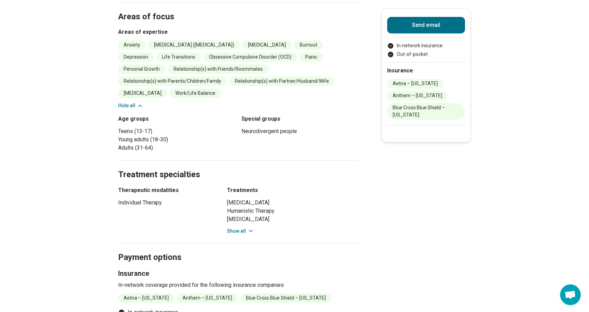
scroll to position [257, 0]
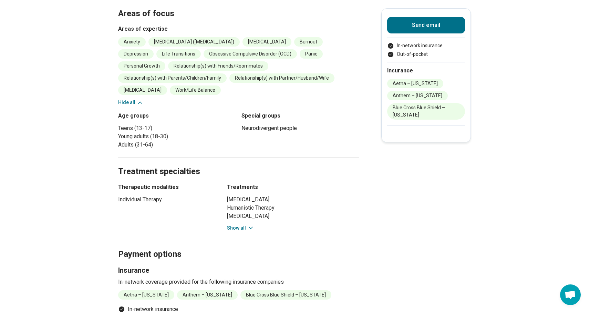
click at [239, 224] on button "Show all" at bounding box center [240, 227] width 27 height 7
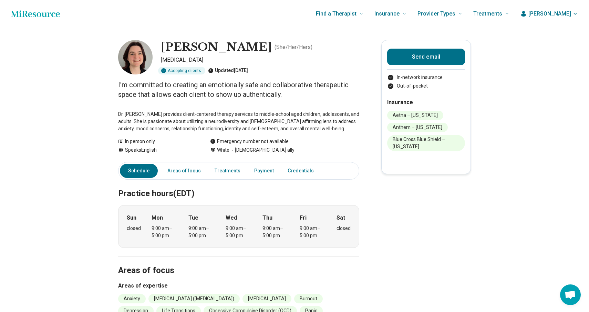
scroll to position [0, 0]
